Goal: Find specific page/section

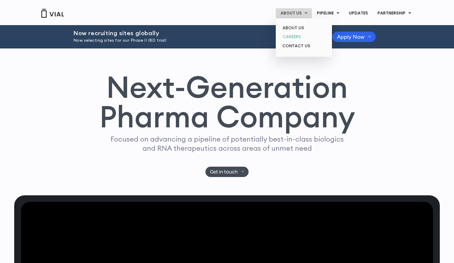
click at [297, 38] on link "CAREERS" at bounding box center [304, 36] width 52 height 9
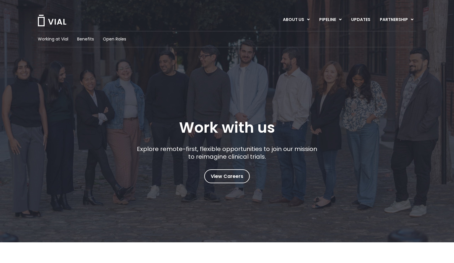
click at [225, 177] on span "View Careers" at bounding box center [227, 177] width 33 height 8
